Goal: Task Accomplishment & Management: Use online tool/utility

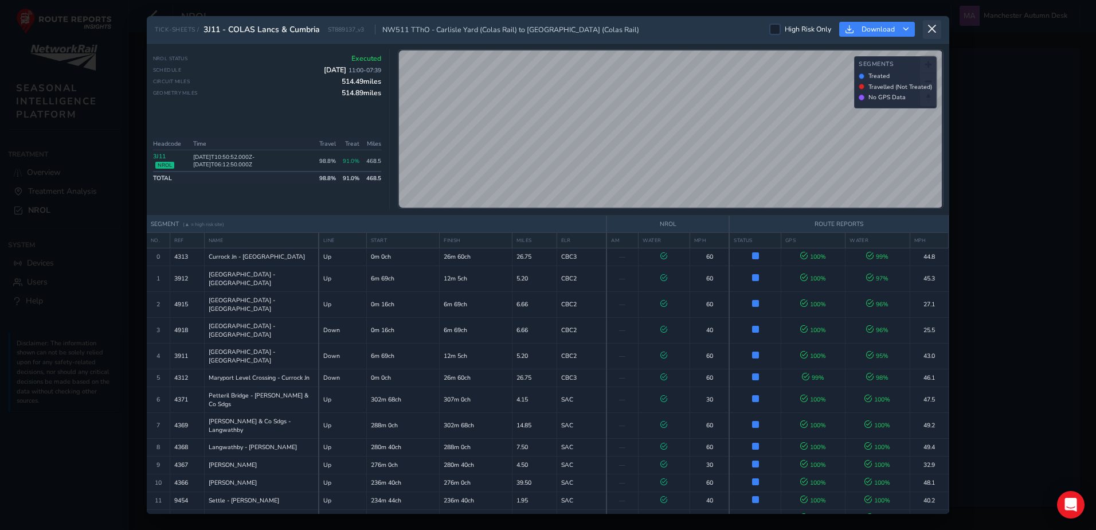
scroll to position [585, 0]
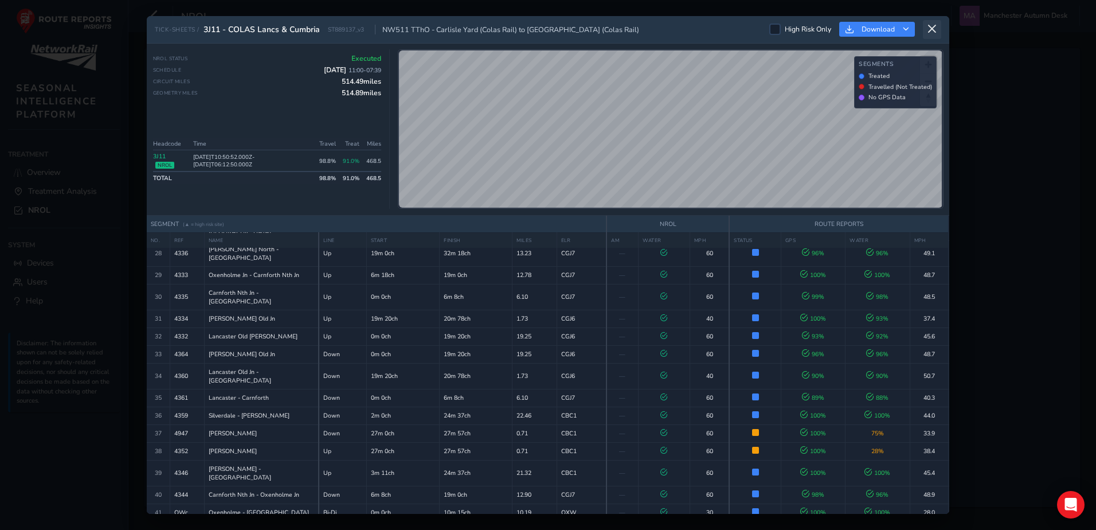
click at [927, 28] on icon at bounding box center [932, 29] width 10 height 10
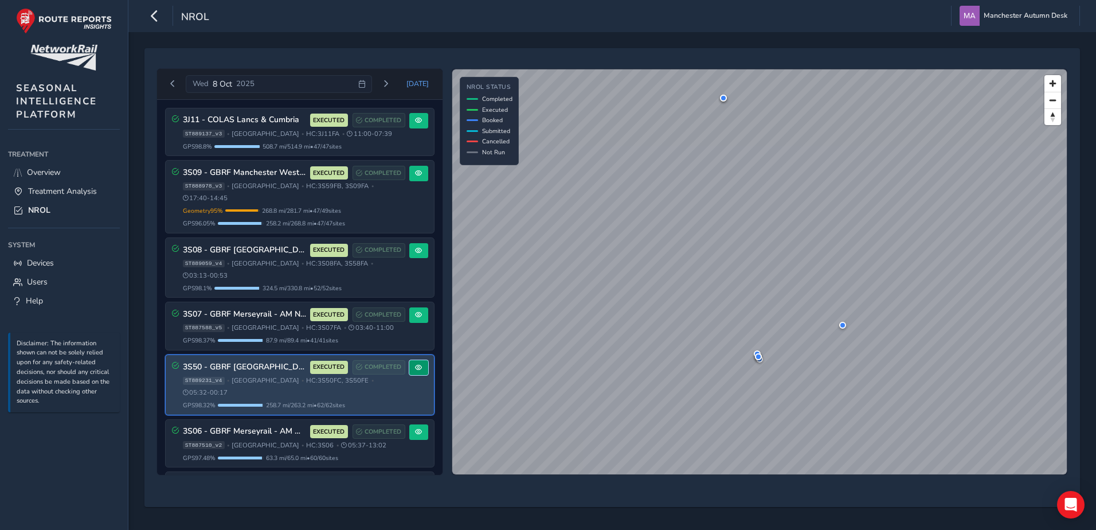
click at [415, 364] on span at bounding box center [418, 367] width 7 height 7
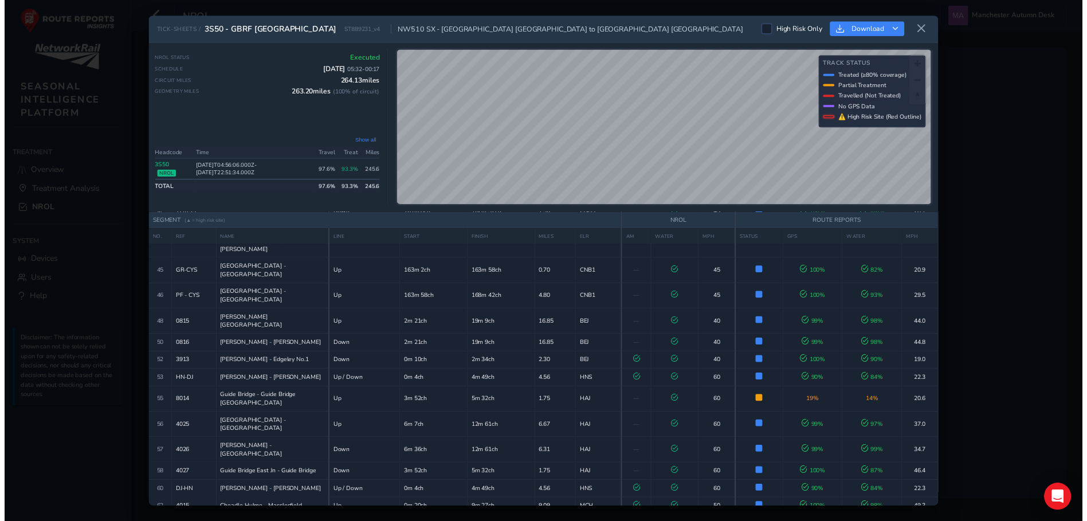
scroll to position [754, 0]
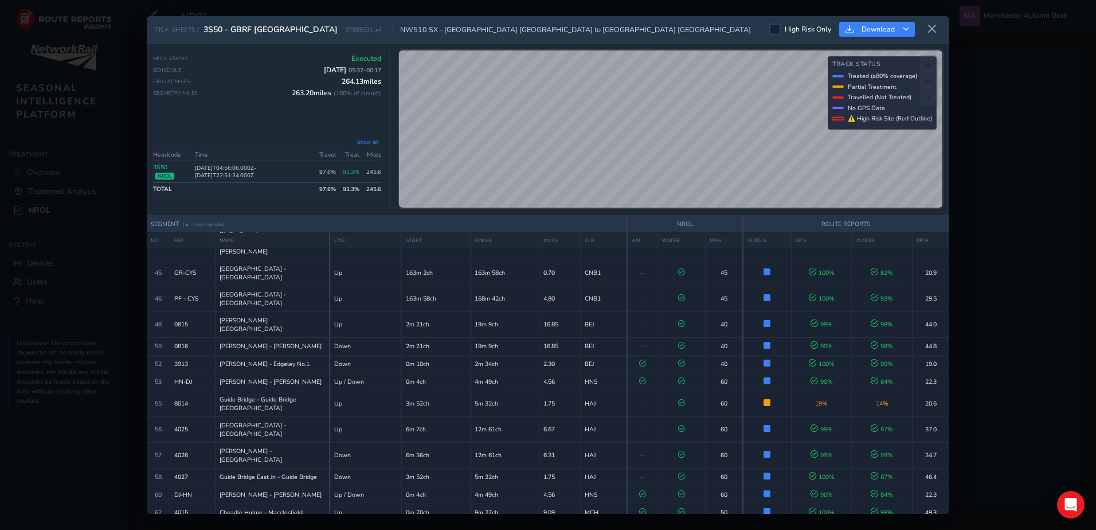
drag, startPoint x: 65, startPoint y: 114, endPoint x: 34, endPoint y: 169, distance: 62.8
click at [64, 114] on div "TICK-SHEETS / 3S50 - [GEOGRAPHIC_DATA] NW510 SX - [GEOGRAPHIC_DATA] [GEOGRAPHIC…" at bounding box center [548, 265] width 1096 height 530
click at [934, 30] on icon at bounding box center [932, 29] width 10 height 10
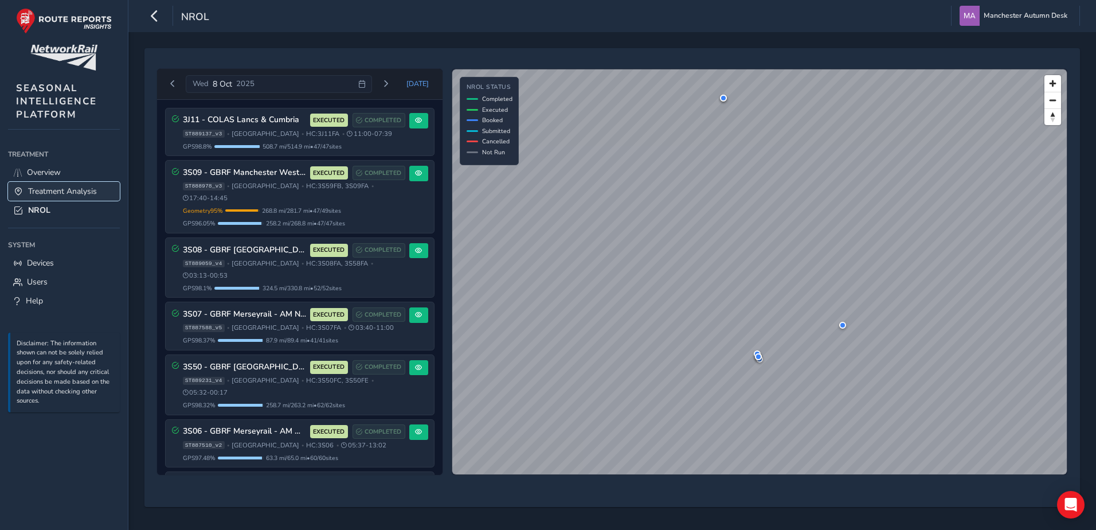
click at [63, 189] on span "Treatment Analysis" at bounding box center [62, 191] width 69 height 11
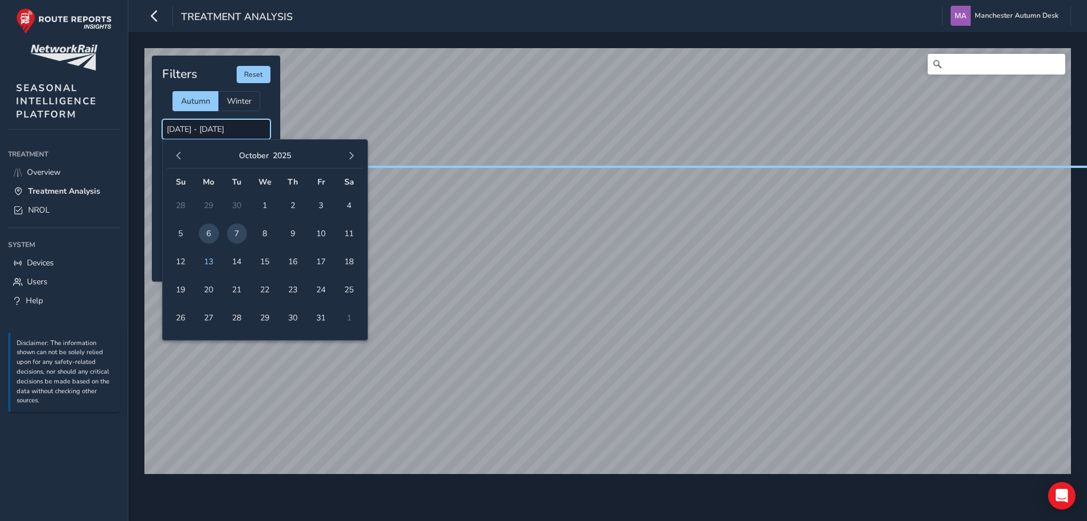
click at [197, 131] on input "[DATE] - [DATE]" at bounding box center [216, 129] width 108 height 20
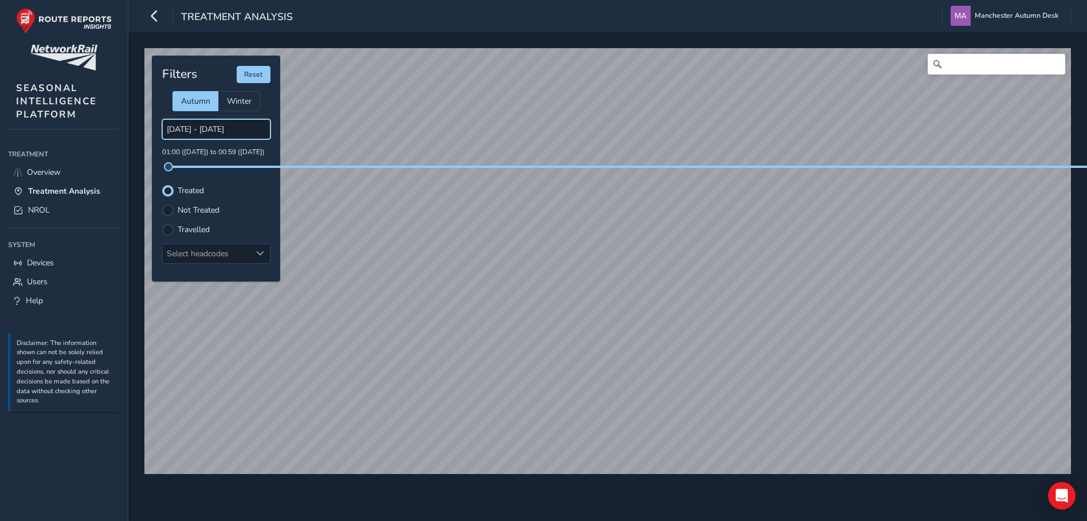
click at [234, 124] on input "[DATE] - [DATE]" at bounding box center [216, 129] width 108 height 20
click at [206, 131] on input "[DATE] - [DATE]" at bounding box center [216, 129] width 108 height 20
drag, startPoint x: 174, startPoint y: 125, endPoint x: 226, endPoint y: 141, distance: 54.6
click at [174, 125] on input "[DATE] - [DATE]" at bounding box center [216, 129] width 108 height 20
click at [238, 132] on input "[DATE] - [DATE]" at bounding box center [216, 129] width 108 height 20
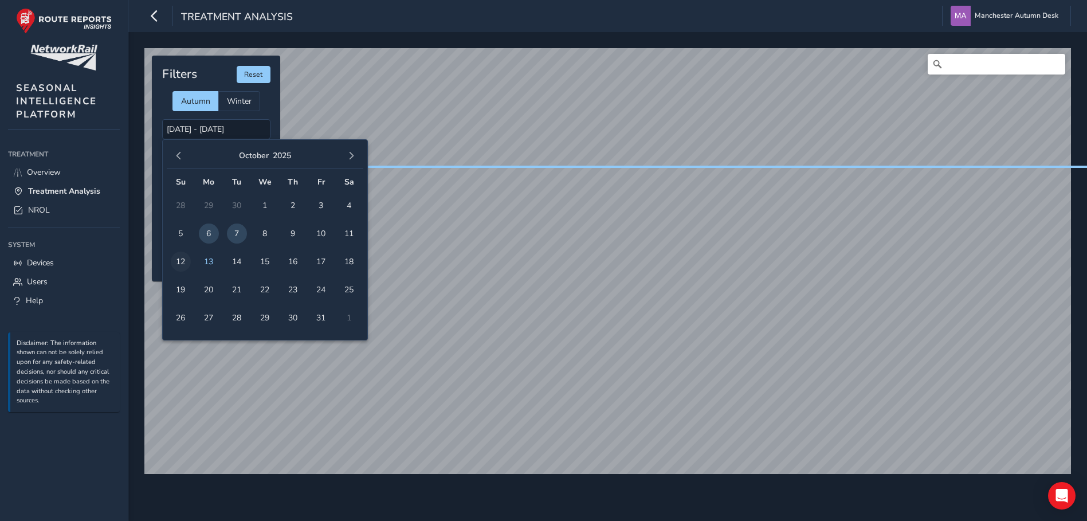
click at [186, 260] on span "12" at bounding box center [181, 262] width 20 height 20
click at [206, 264] on span "13" at bounding box center [209, 262] width 20 height 20
type input "[DATE] - [DATE]"
